Goal: Task Accomplishment & Management: Use online tool/utility

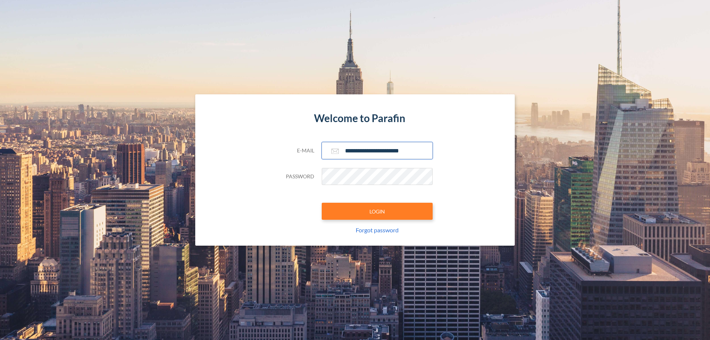
type input "**********"
click at [377, 211] on button "LOGIN" at bounding box center [377, 211] width 111 height 17
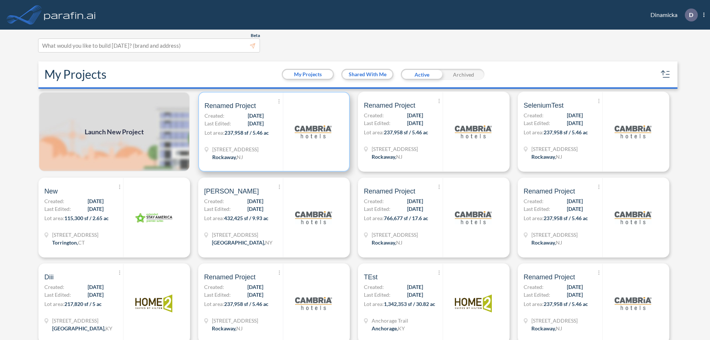
scroll to position [2, 0]
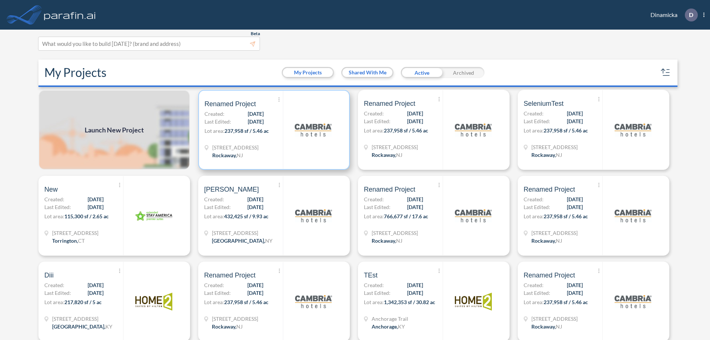
click at [272, 130] on p "Lot area: 237,958 sf / 5.46 ac" at bounding box center [243, 132] width 78 height 11
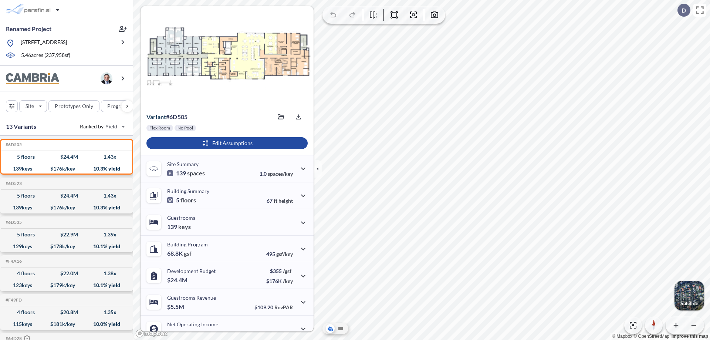
scroll to position [37, 0]
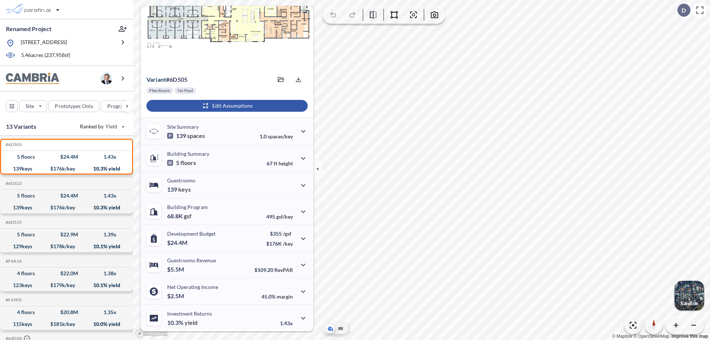
click at [226, 106] on div "button" at bounding box center [226, 106] width 161 height 12
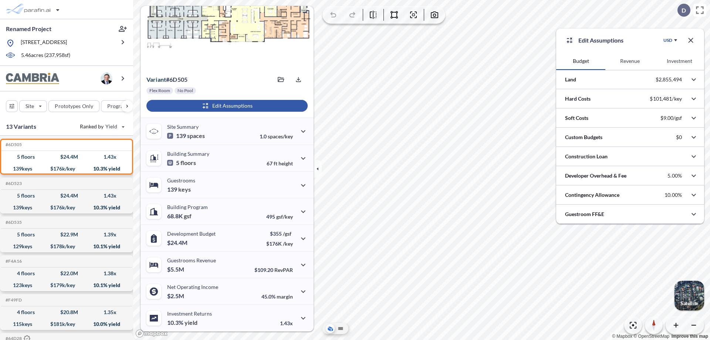
click at [629, 61] on button "Revenue" at bounding box center [629, 61] width 49 height 18
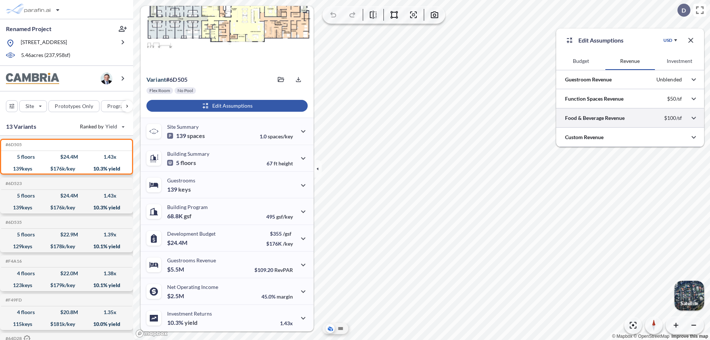
click at [630, 118] on div at bounding box center [630, 117] width 148 height 19
